Goal: Check status: Check status

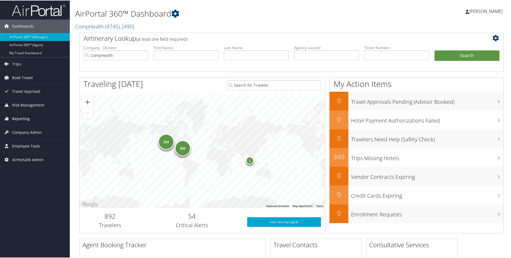
click at [20, 116] on span "Reporting" at bounding box center [21, 118] width 18 height 13
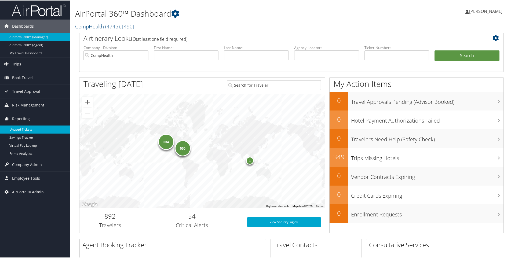
click at [16, 127] on link "Unused Tickets" at bounding box center [35, 129] width 70 height 8
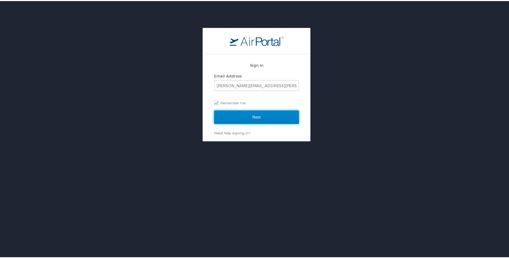
click at [247, 116] on input "Next" at bounding box center [256, 116] width 85 height 13
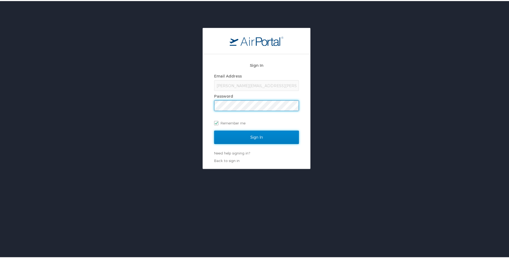
click at [253, 136] on input "Sign In" at bounding box center [256, 136] width 85 height 13
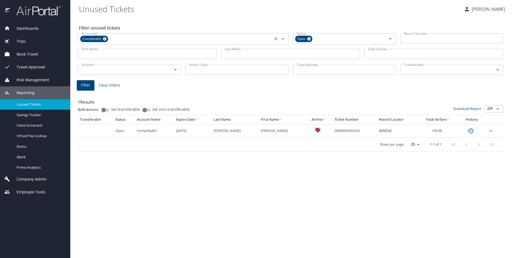
click at [105, 39] on icon at bounding box center [105, 39] width 4 height 6
click at [309, 37] on icon at bounding box center [308, 38] width 3 height 3
click at [301, 70] on input "Ticket Number" at bounding box center [344, 69] width 103 height 10
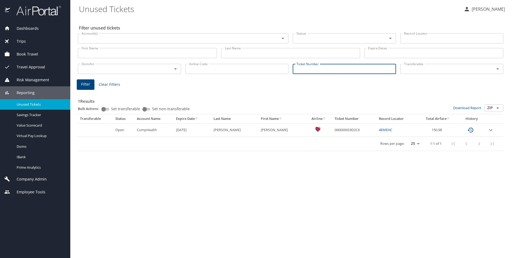
paste input "0167142879303"
type input "0167142879303"
click at [86, 82] on span "Filter" at bounding box center [85, 84] width 9 height 7
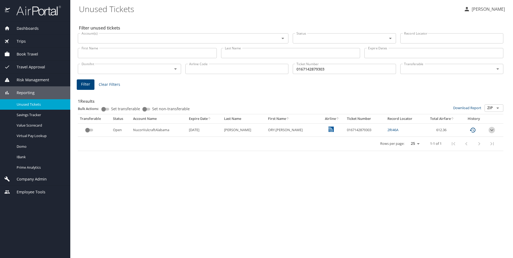
click at [493, 129] on icon "expand row" at bounding box center [492, 130] width 6 height 6
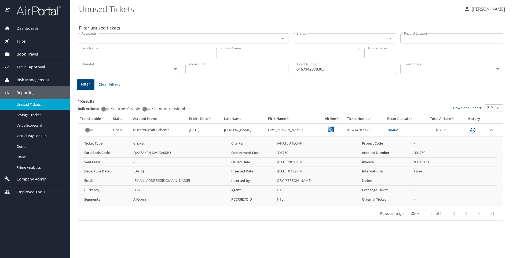
click at [313, 6] on Tickets "Unused Tickets" at bounding box center [269, 9] width 381 height 17
click at [387, 129] on link "2RI46A" at bounding box center [392, 130] width 11 height 5
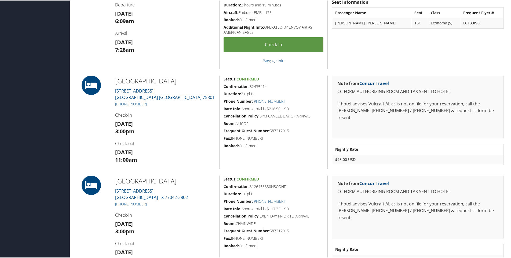
scroll to position [215, 0]
